Goal: Find specific page/section: Find specific page/section

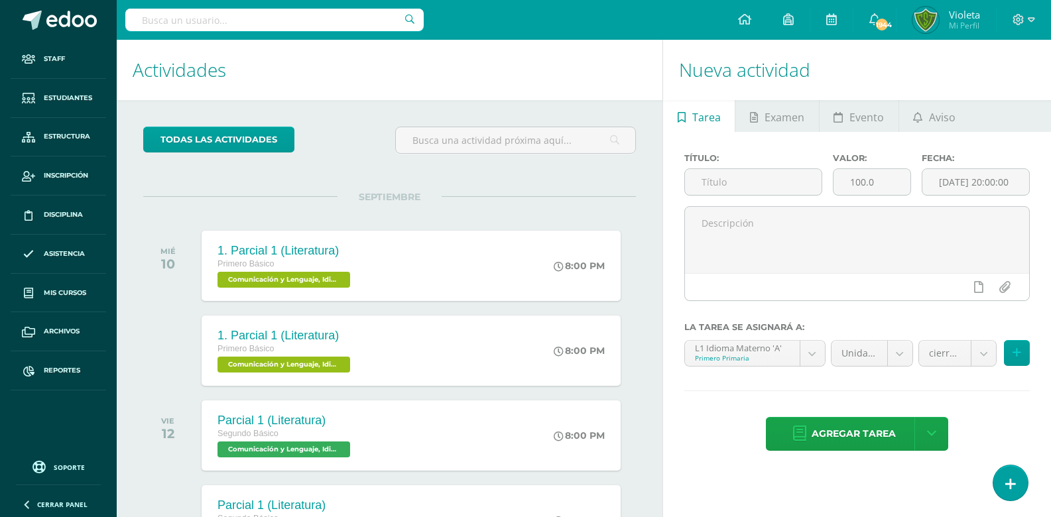
click at [178, 13] on input "text" at bounding box center [274, 20] width 299 height 23
type input "[PERSON_NAME]"
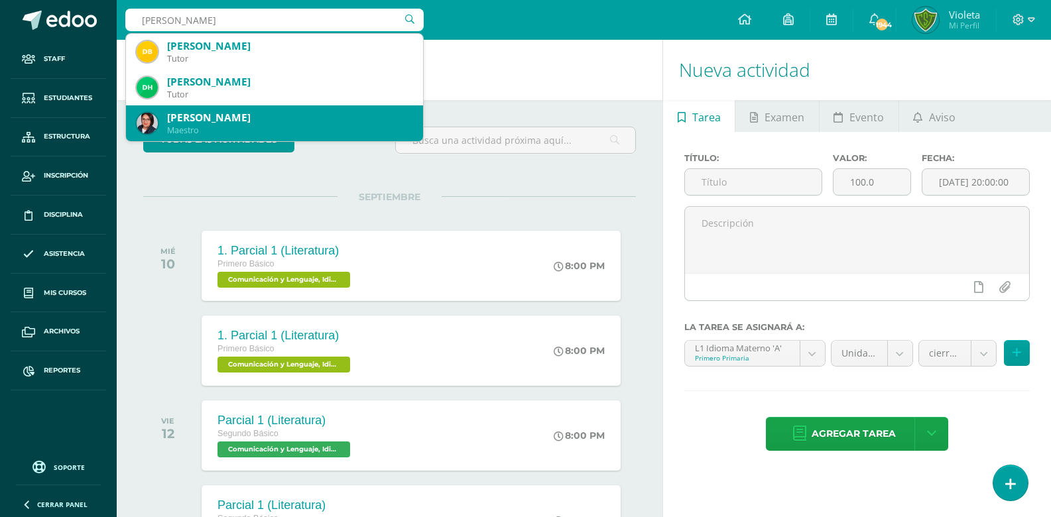
click at [282, 117] on div "[PERSON_NAME]" at bounding box center [289, 118] width 245 height 14
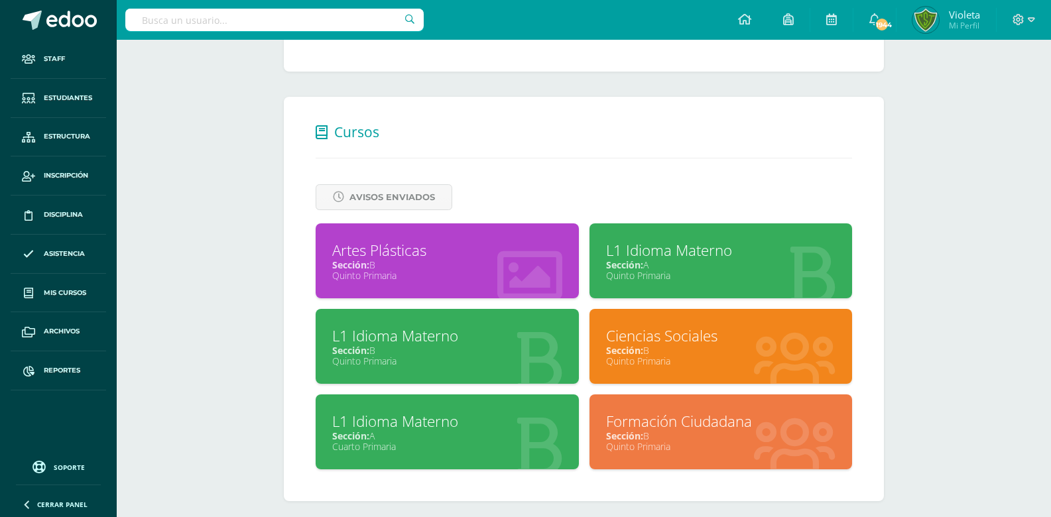
scroll to position [477, 0]
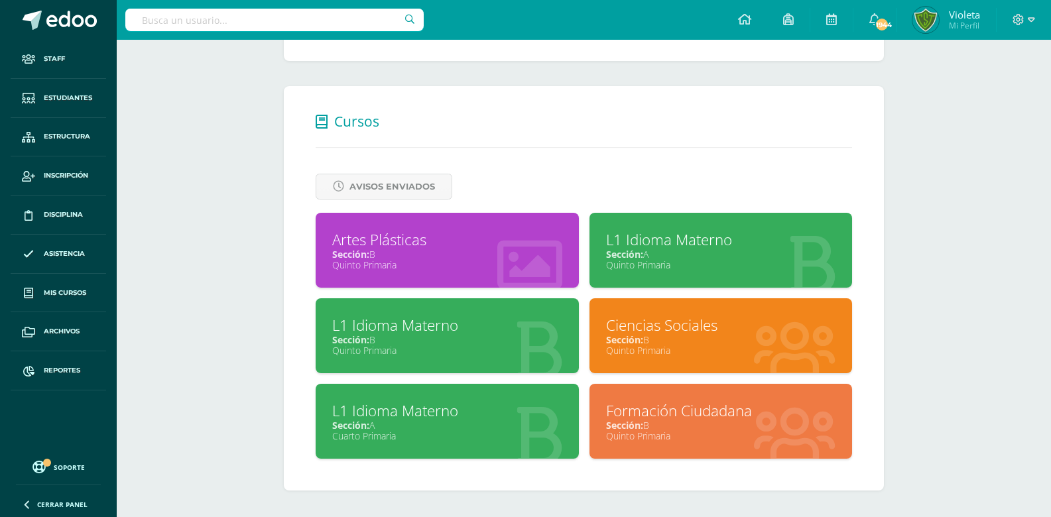
click at [417, 336] on div "Sección: B" at bounding box center [447, 340] width 230 height 13
